Goal: Check status: Check status

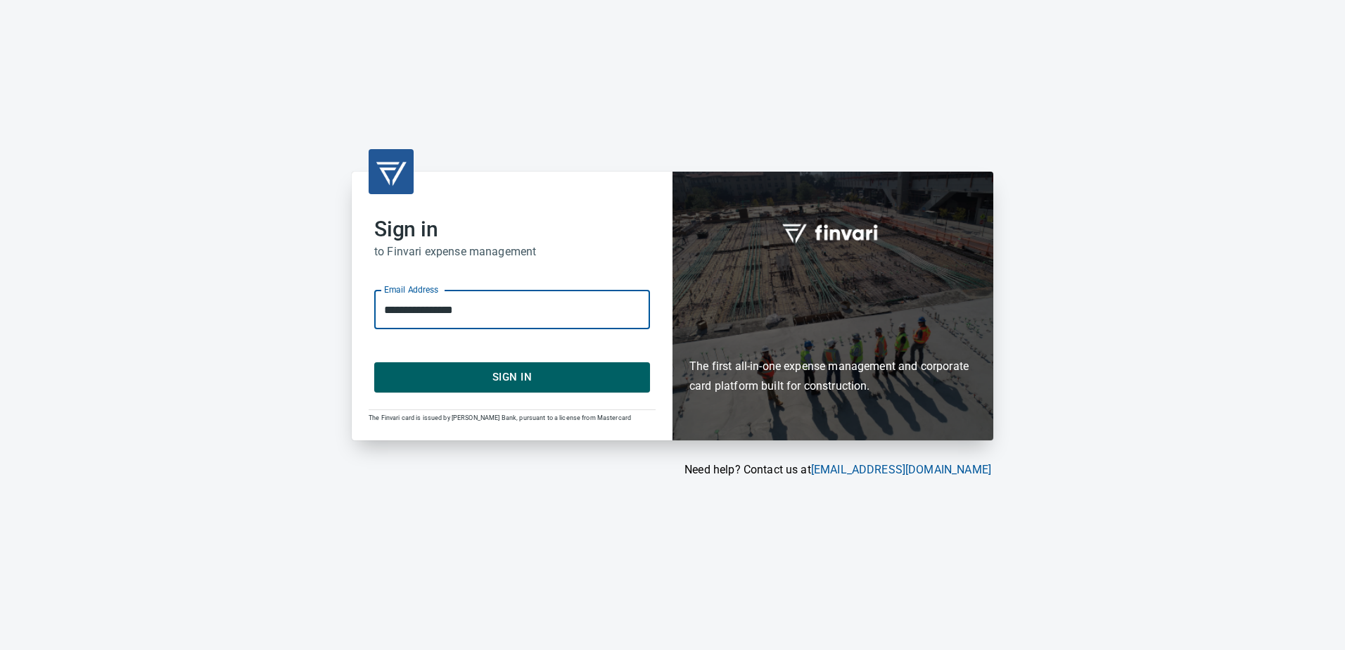
click at [432, 390] on button "Sign In" at bounding box center [512, 377] width 276 height 30
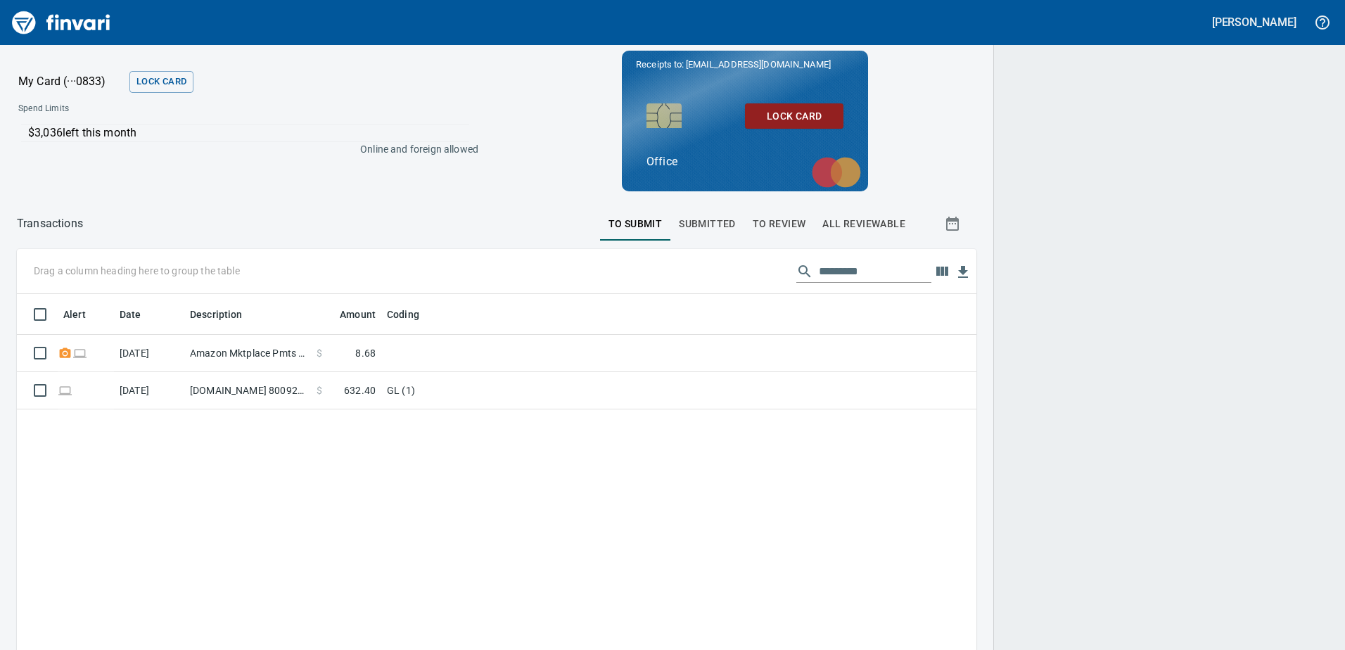
scroll to position [485, 938]
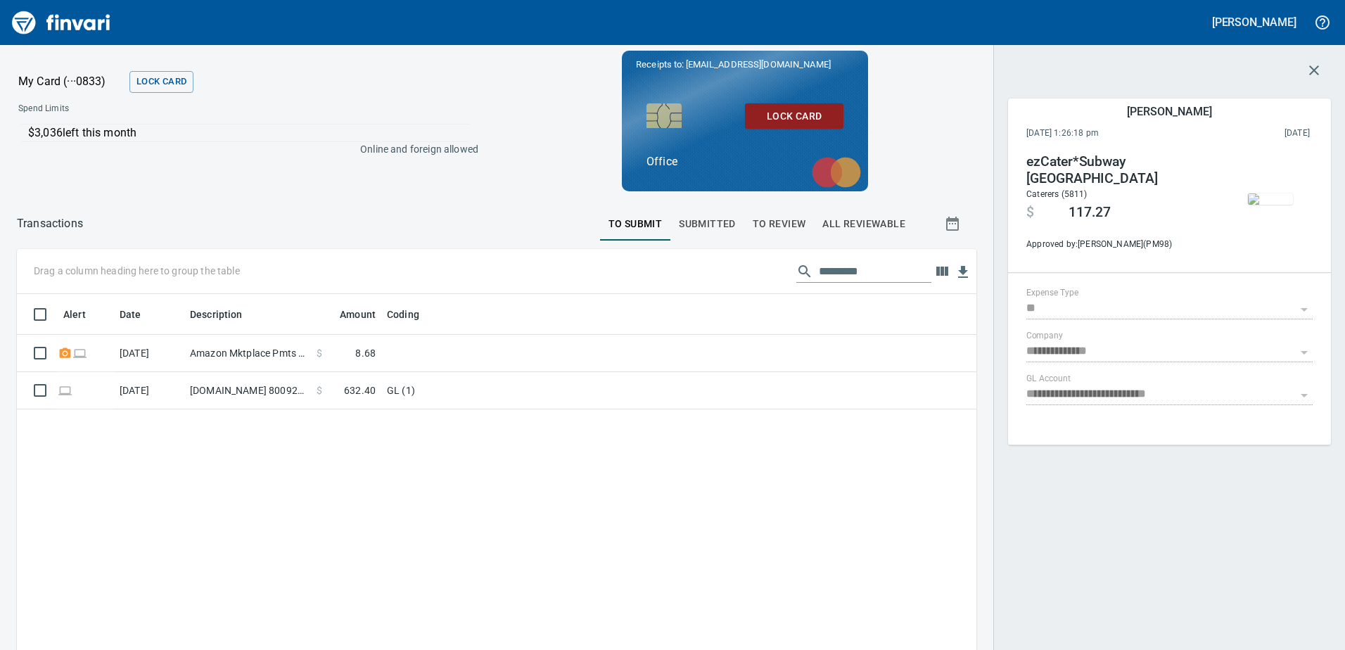
click at [717, 220] on span "Submitted" at bounding box center [707, 224] width 57 height 18
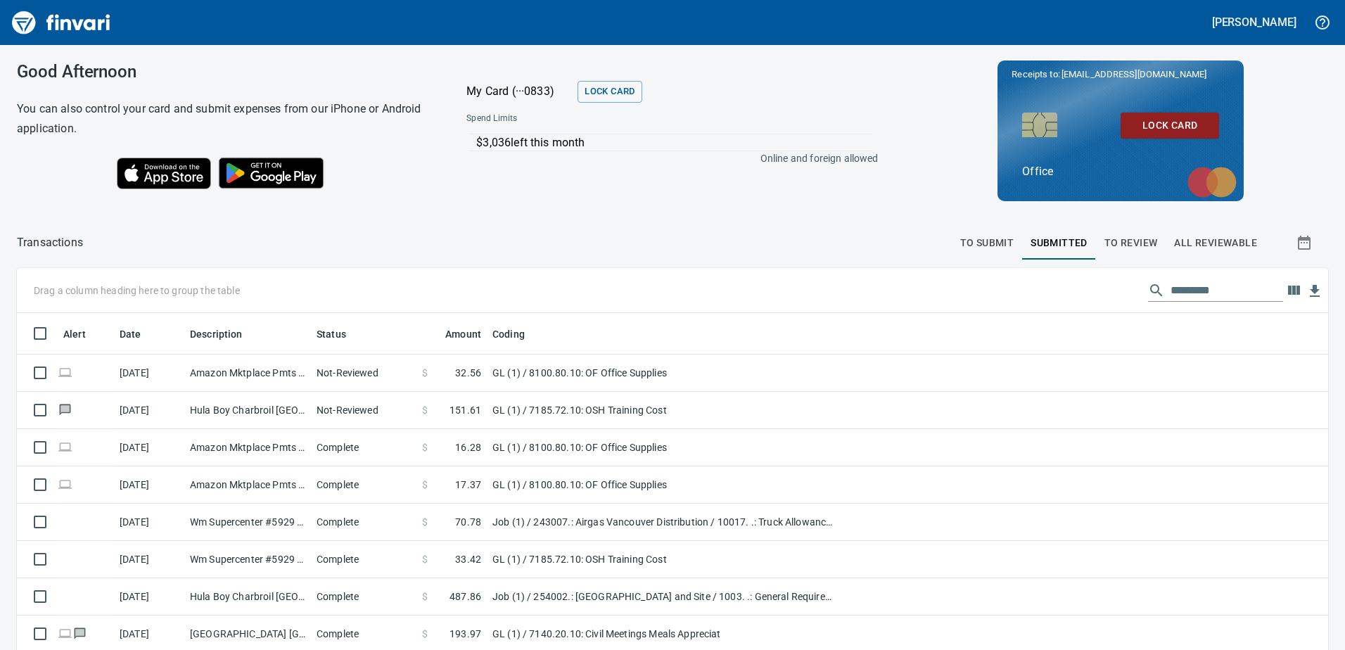
scroll to position [485, 1279]
click at [1186, 290] on input "text" at bounding box center [1226, 290] width 113 height 23
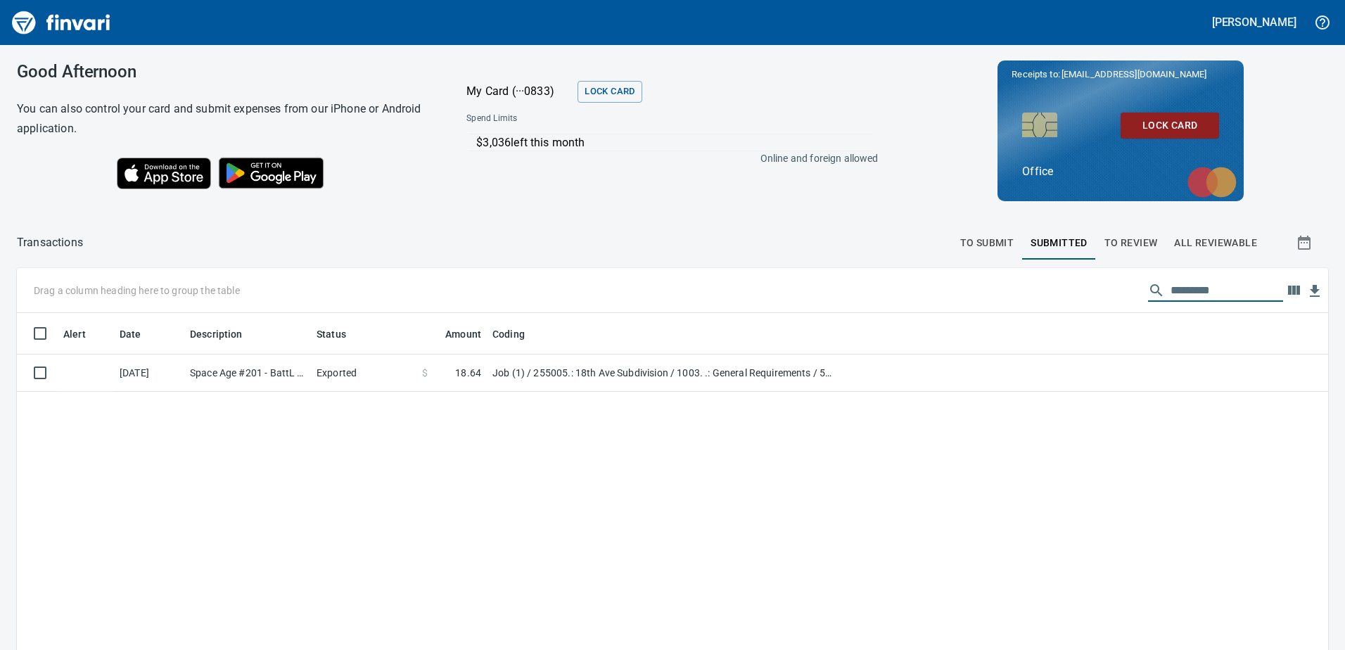
type input "*********"
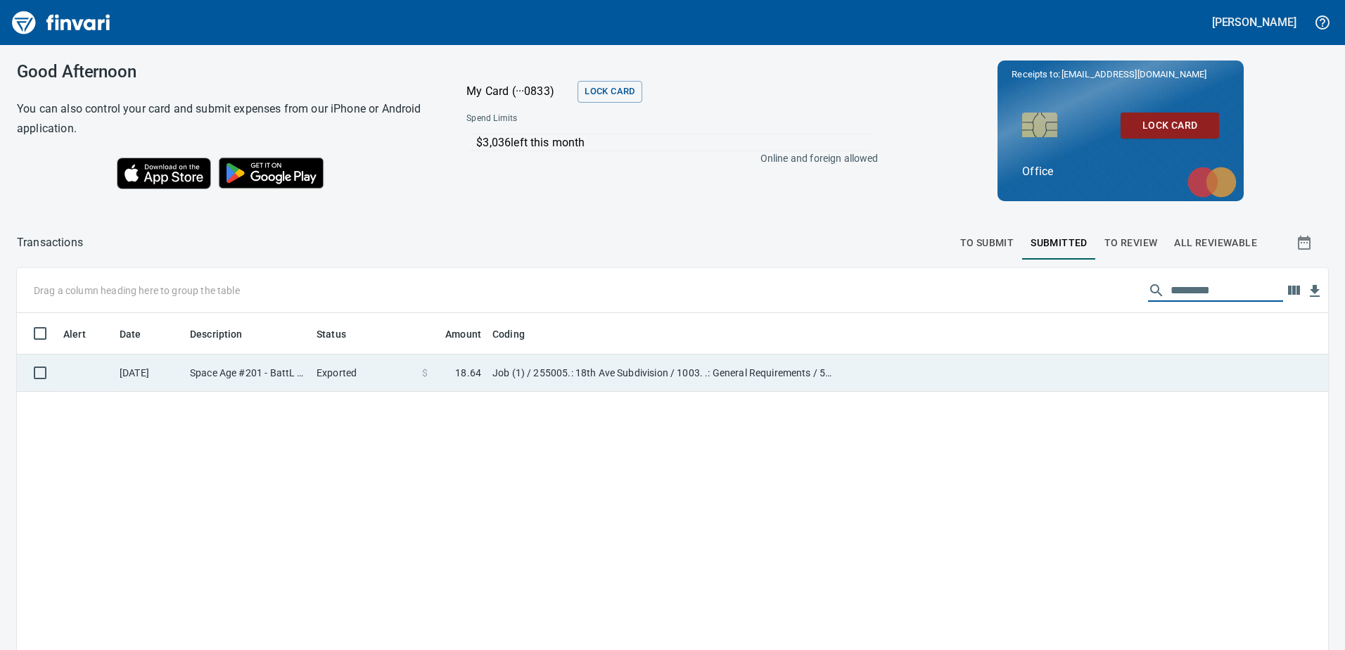
click at [378, 390] on td "Exported" at bounding box center [363, 372] width 105 height 37
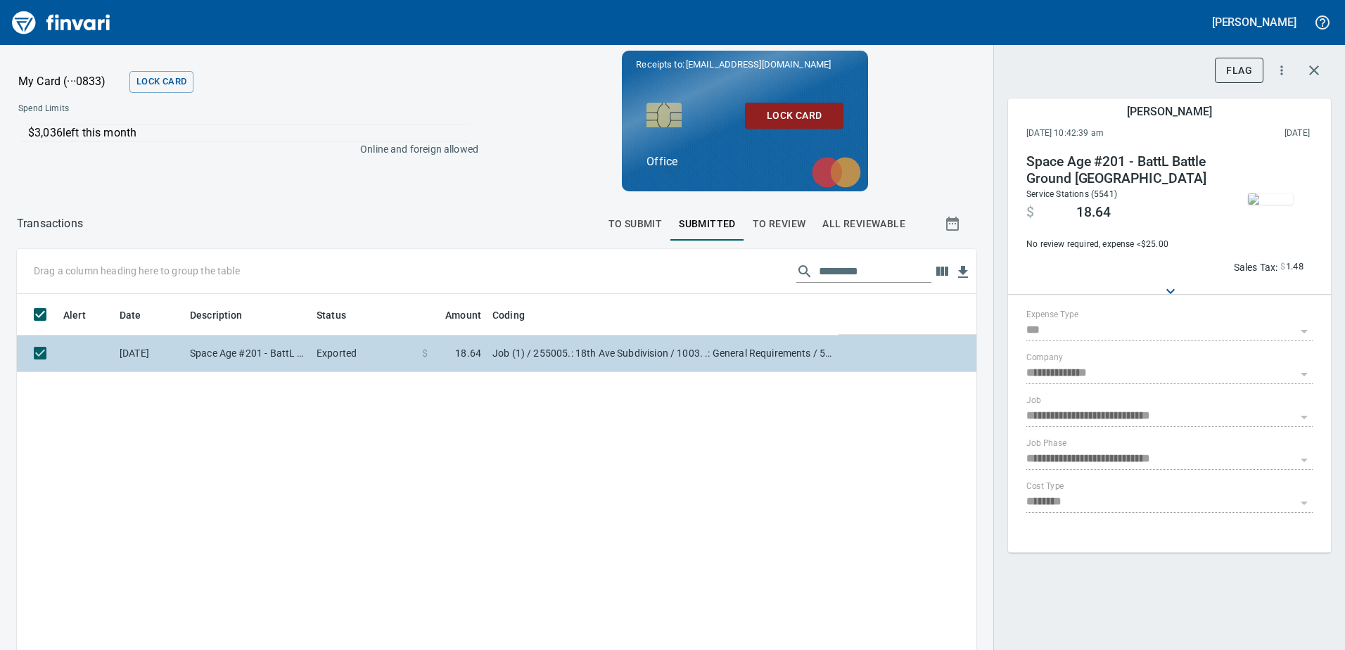
scroll to position [485, 938]
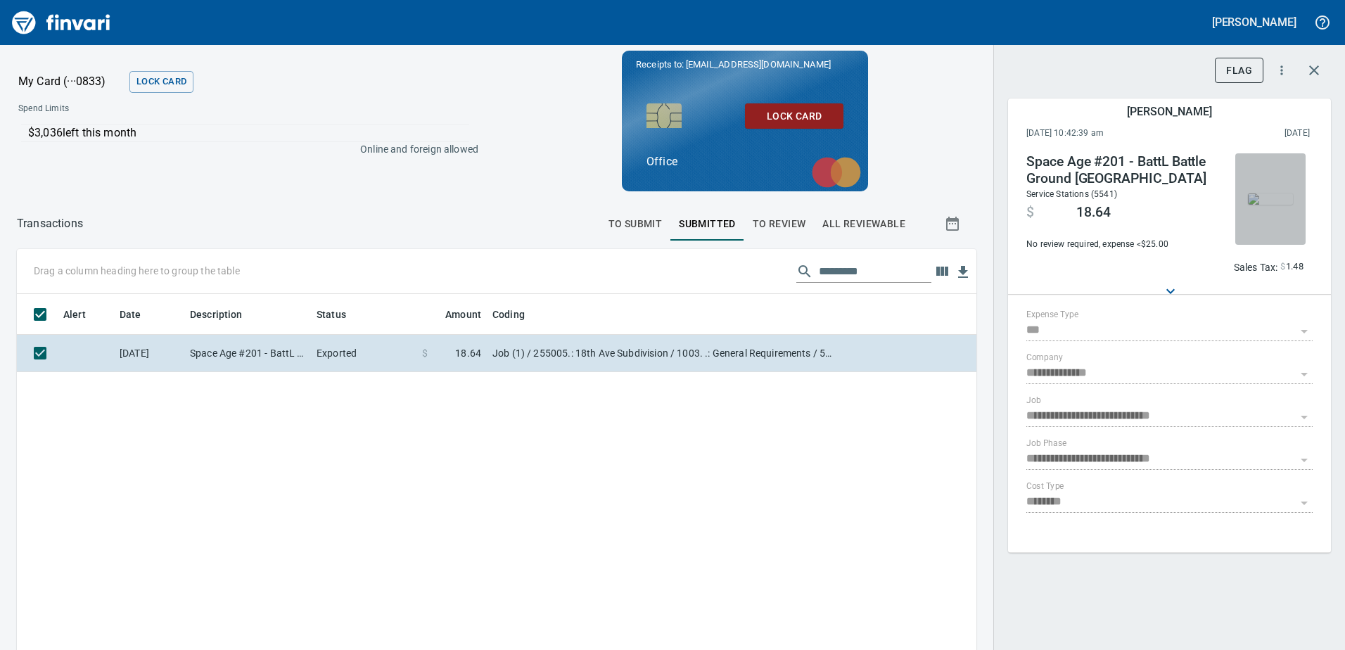
click at [1266, 205] on img "button" at bounding box center [1270, 198] width 45 height 11
